Goal: Task Accomplishment & Management: Complete application form

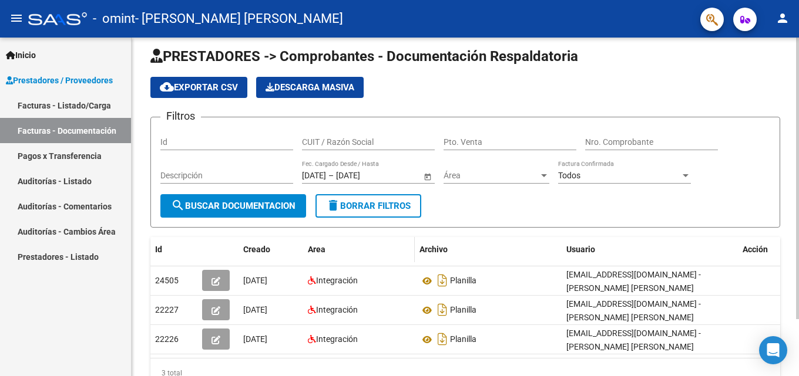
scroll to position [68, 0]
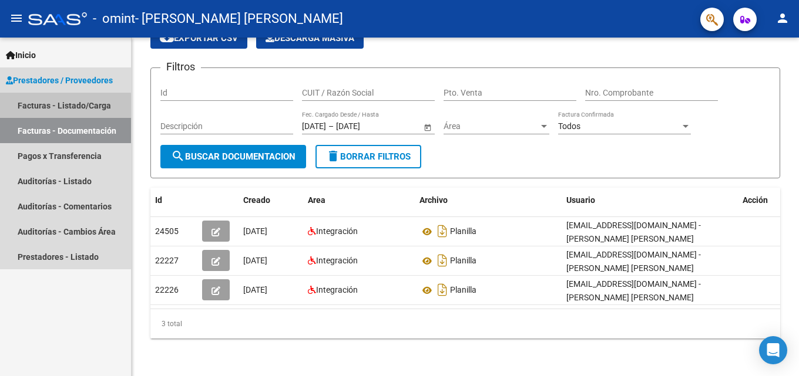
click at [65, 106] on link "Facturas - Listado/Carga" at bounding box center [65, 105] width 131 height 25
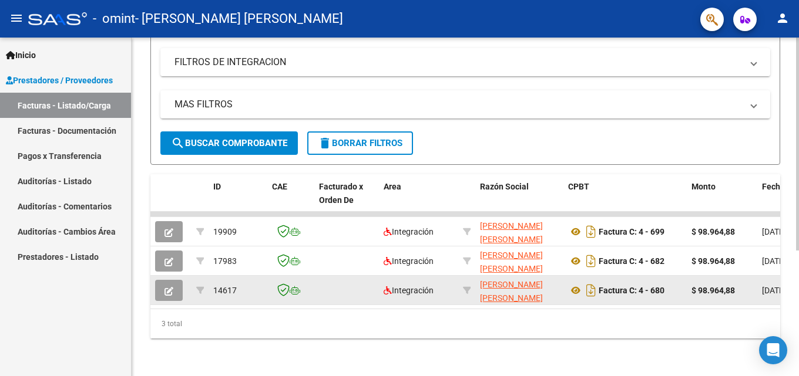
click at [173, 281] on button "button" at bounding box center [169, 290] width 28 height 21
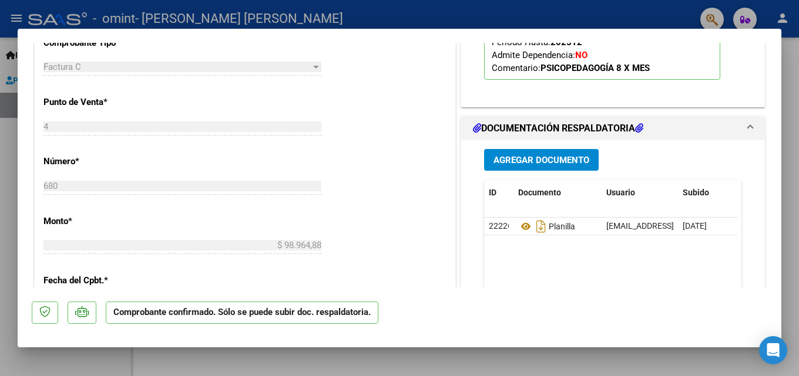
scroll to position [587, 0]
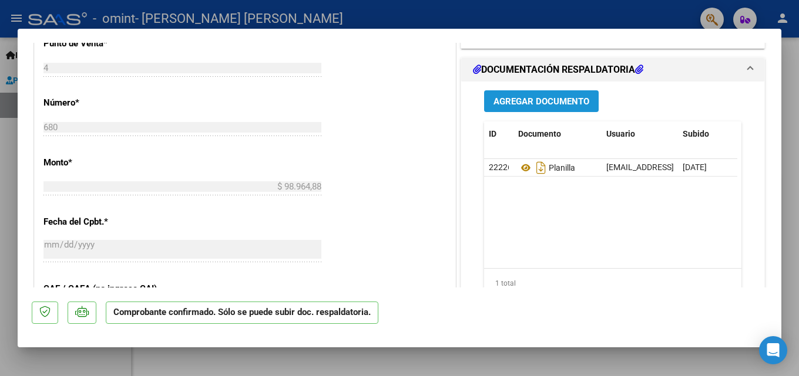
click at [553, 99] on span "Agregar Documento" at bounding box center [541, 101] width 96 height 11
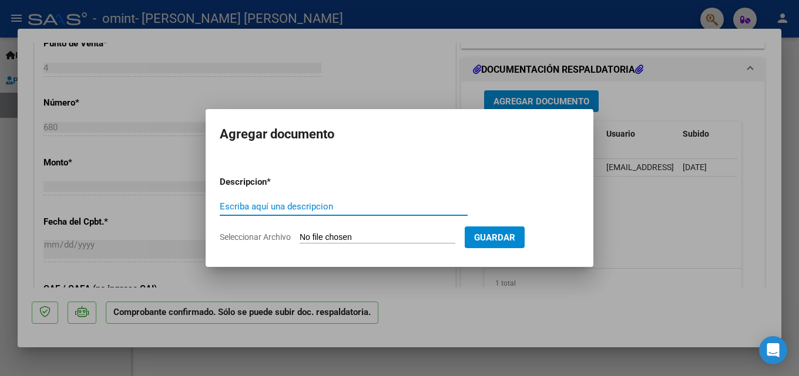
click at [372, 210] on input "Escriba aquí una descripcion" at bounding box center [344, 206] width 248 height 11
type input "polanilla"
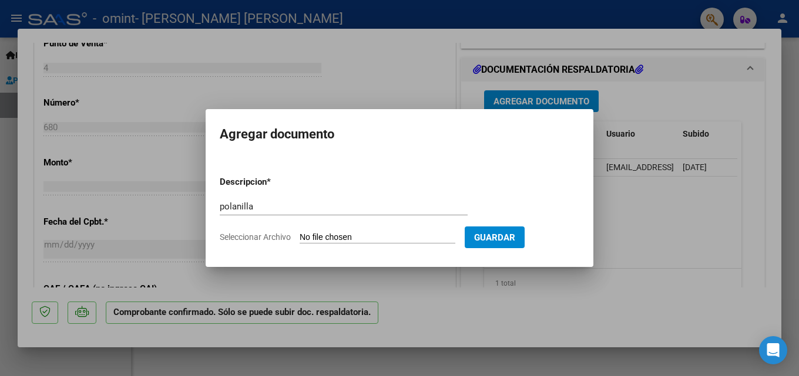
drag, startPoint x: 470, startPoint y: 130, endPoint x: 544, endPoint y: 191, distance: 96.4
click at [316, 165] on mat-dialog-container "Agregar documento Descripcion * polanilla Escriba aquí una descripcion Seleccio…" at bounding box center [400, 187] width 388 height 157
click at [688, 226] on div at bounding box center [399, 188] width 799 height 376
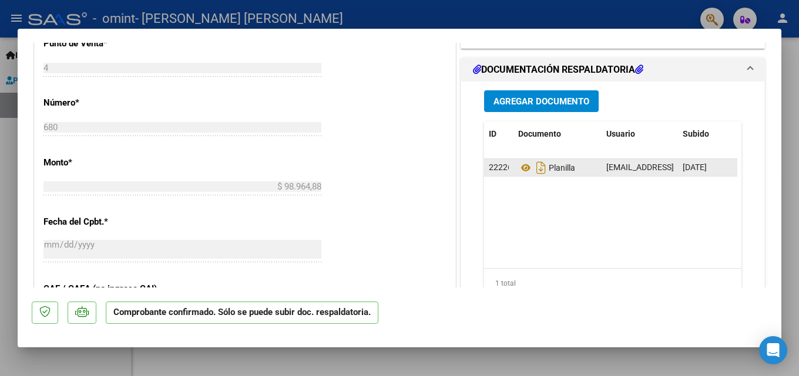
drag, startPoint x: 563, startPoint y: 171, endPoint x: 601, endPoint y: 164, distance: 38.8
click at [601, 164] on div "22226 Planilla [EMAIL_ADDRESS][DOMAIN_NAME] - [PERSON_NAME] [PERSON_NAME] [DATE]" at bounding box center [639, 168] width 311 height 18
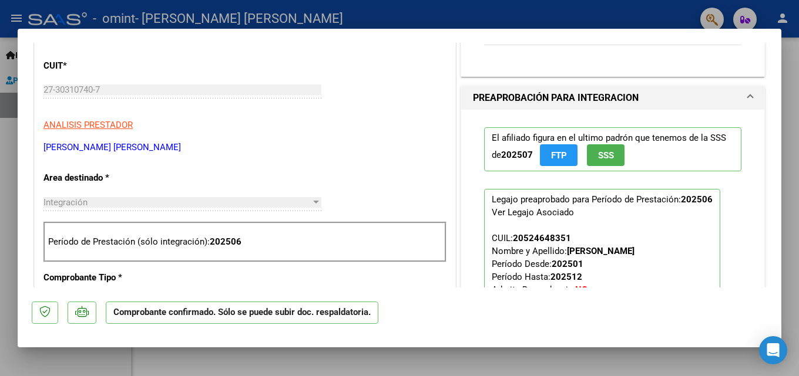
scroll to position [470, 0]
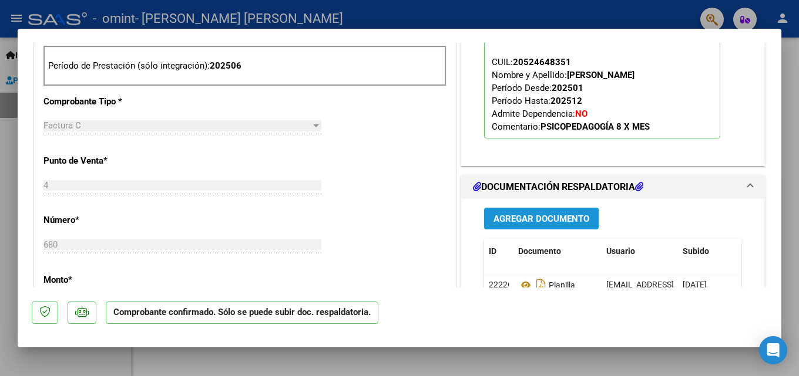
click at [555, 219] on span "Agregar Documento" at bounding box center [541, 219] width 96 height 11
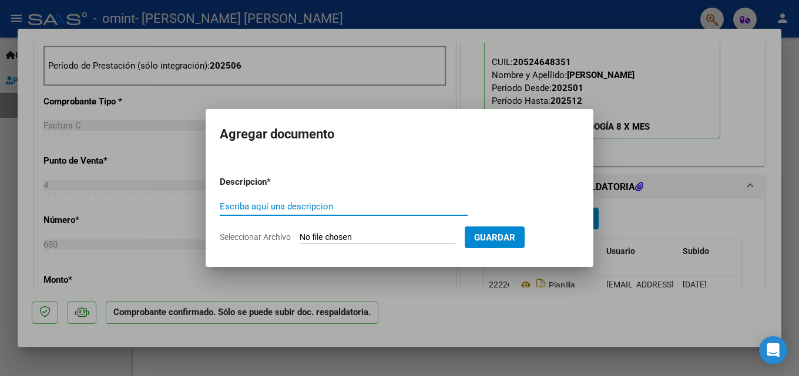
click at [291, 201] on input "Escriba aquí una descripcion" at bounding box center [344, 206] width 248 height 11
type input "planilla"
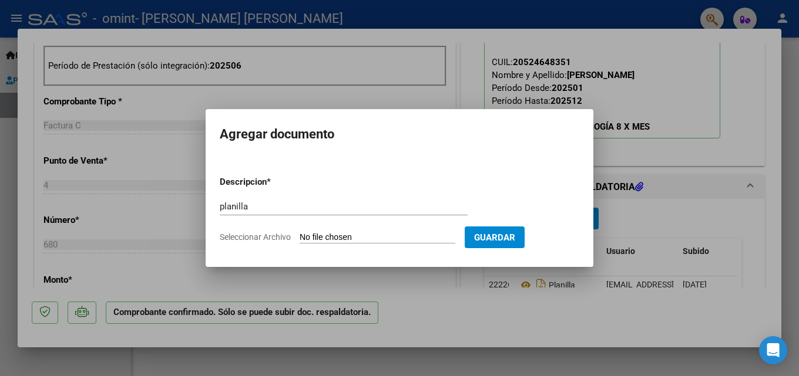
click at [431, 234] on input "Seleccionar Archivo" at bounding box center [377, 238] width 156 height 11
type input "C:\fakepath\[PERSON_NAME] FR. 06 [PERSON_NAME].pdf"
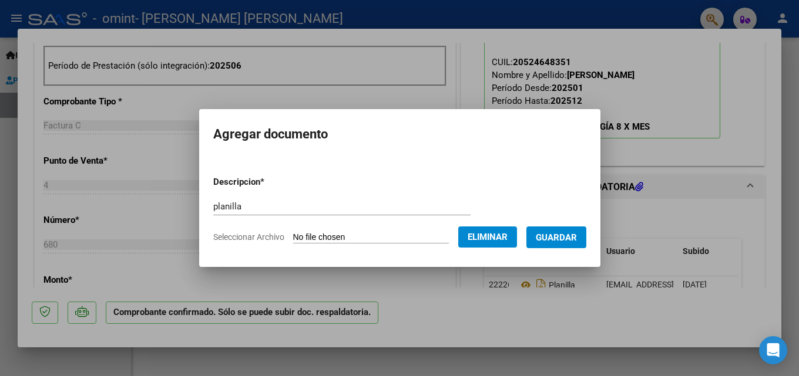
click at [558, 240] on span "Guardar" at bounding box center [556, 238] width 41 height 11
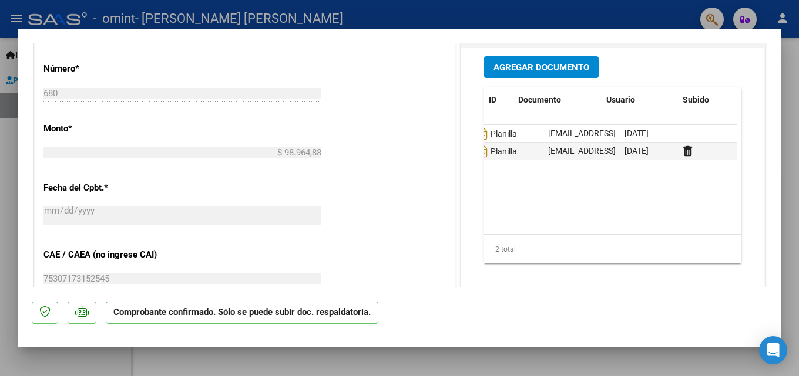
scroll to position [0, 0]
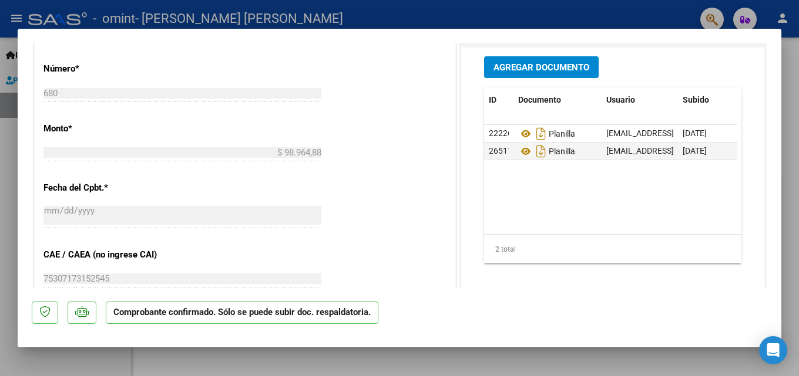
click at [772, 122] on mat-dialog-content "SUBSIDIADADO POR SSS (.DR_ENVIO) Tipo de Archivo: DS Importe Solicitado: $ 98.9…" at bounding box center [399, 165] width 763 height 245
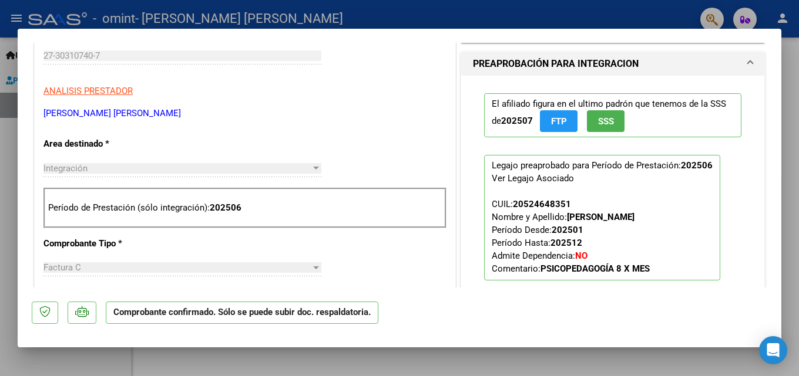
scroll to position [34, 0]
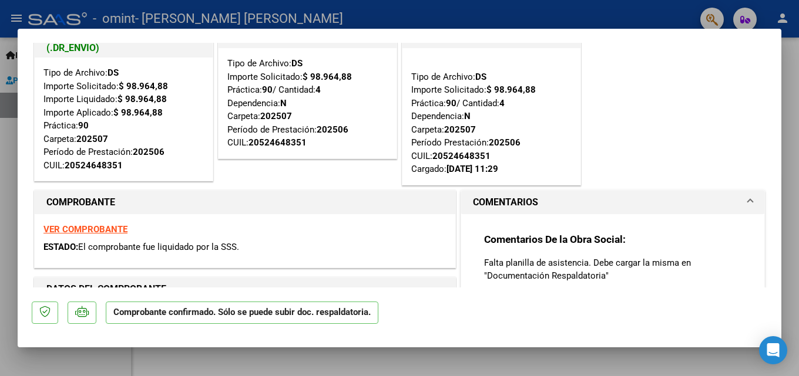
type input "$ 0,00"
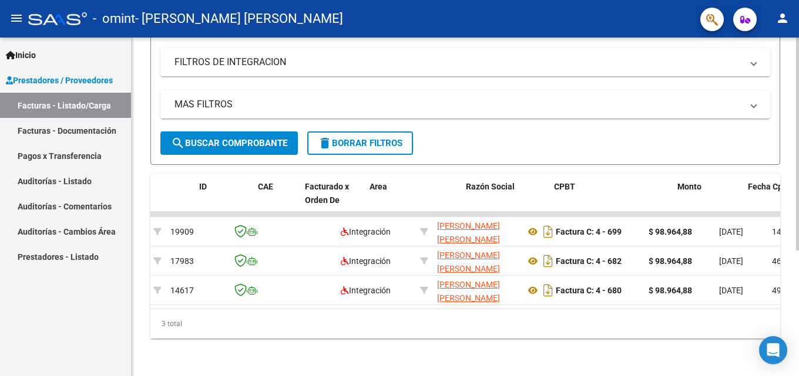
scroll to position [0, 0]
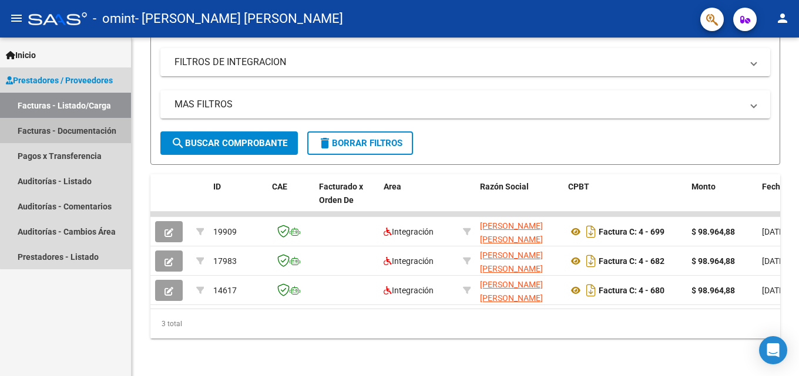
click at [97, 132] on link "Facturas - Documentación" at bounding box center [65, 130] width 131 height 25
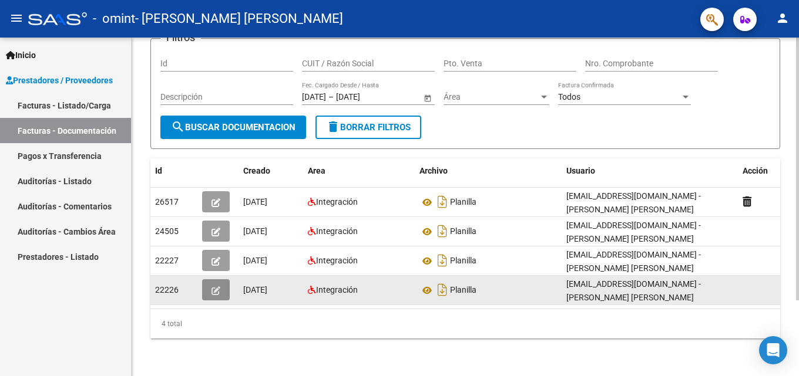
click at [213, 287] on icon "button" at bounding box center [215, 291] width 9 height 9
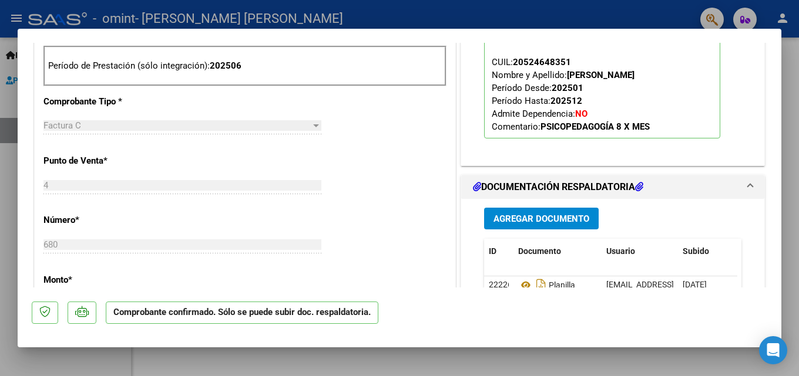
scroll to position [587, 0]
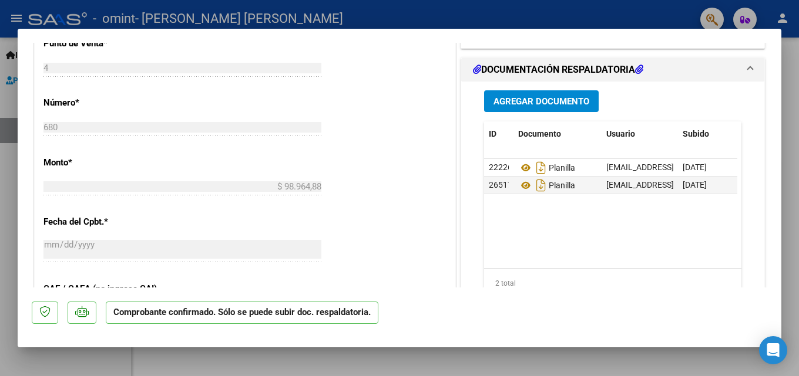
type input "$ 0,00"
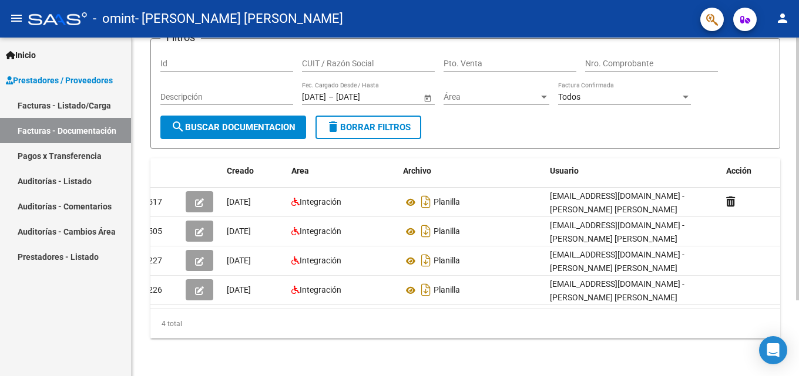
scroll to position [0, 0]
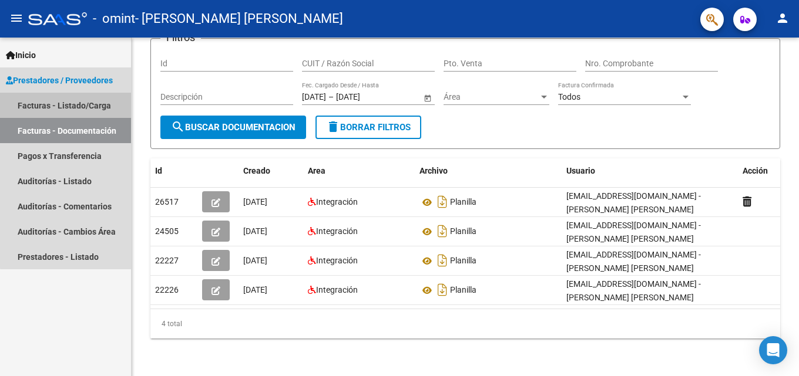
click at [95, 107] on link "Facturas - Listado/Carga" at bounding box center [65, 105] width 131 height 25
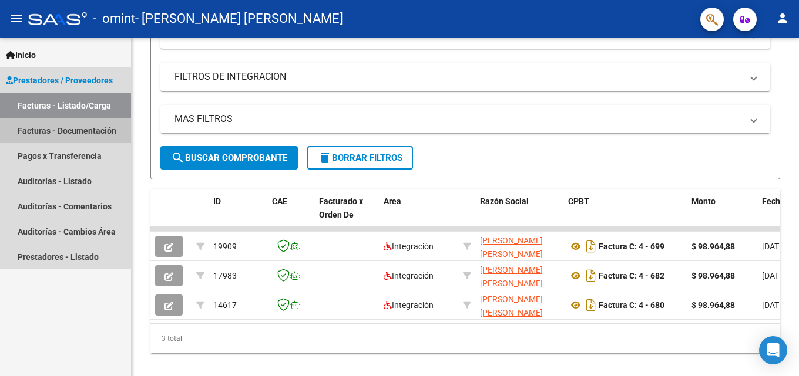
click at [97, 133] on link "Facturas - Documentación" at bounding box center [65, 130] width 131 height 25
